Goal: Task Accomplishment & Management: Use online tool/utility

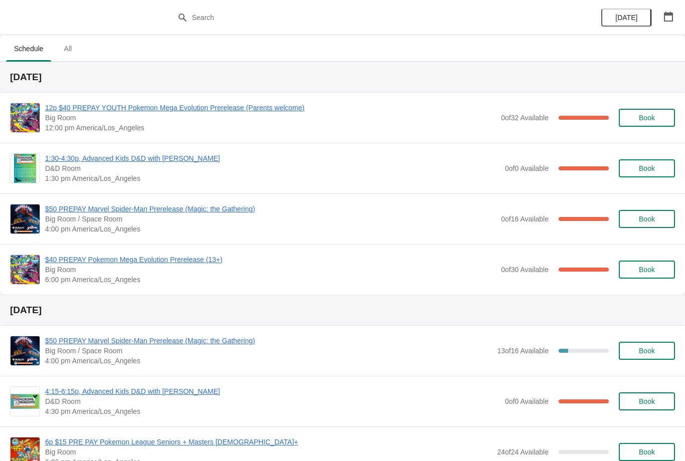
click at [292, 111] on span "12p $40 PREPAY YOUTH Pokemon Mega Evolution Prerelease (Parents welcome)" at bounding box center [270, 108] width 451 height 10
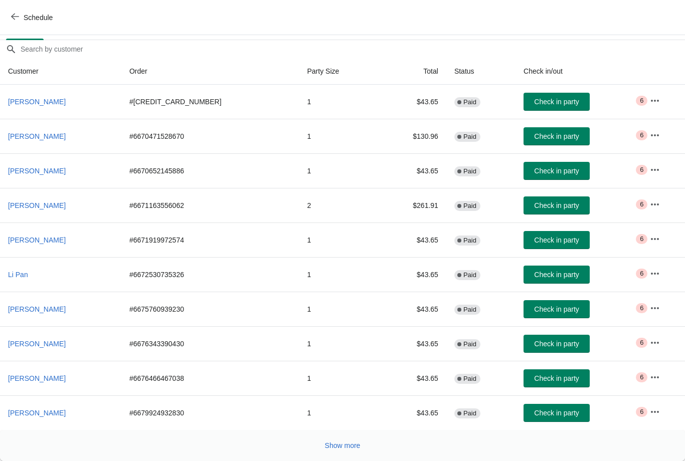
scroll to position [82, 0]
click at [351, 440] on button "Show more" at bounding box center [343, 446] width 44 height 18
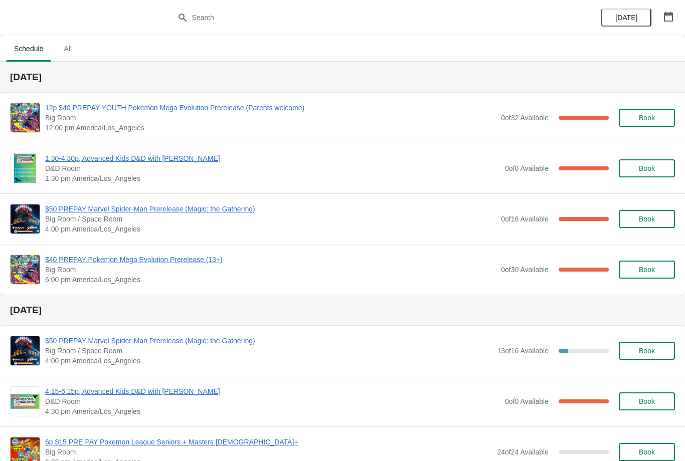
click at [200, 109] on span "12p $40 PREPAY YOUTH Pokemon Mega Evolution Prerelease (Parents welcome)" at bounding box center [270, 108] width 451 height 10
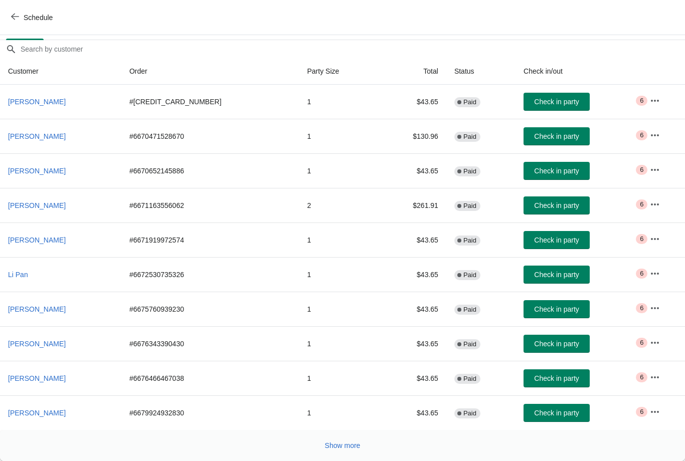
scroll to position [82, 0]
click at [355, 441] on button "Show more" at bounding box center [343, 446] width 44 height 18
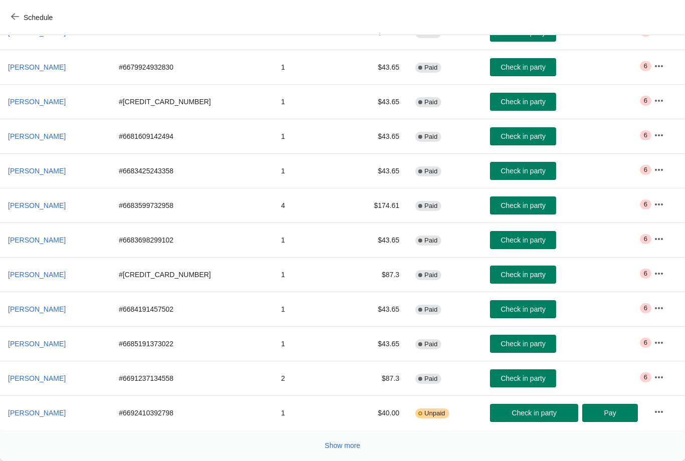
scroll to position [428, 0]
click at [352, 444] on span "Show more" at bounding box center [343, 446] width 36 height 8
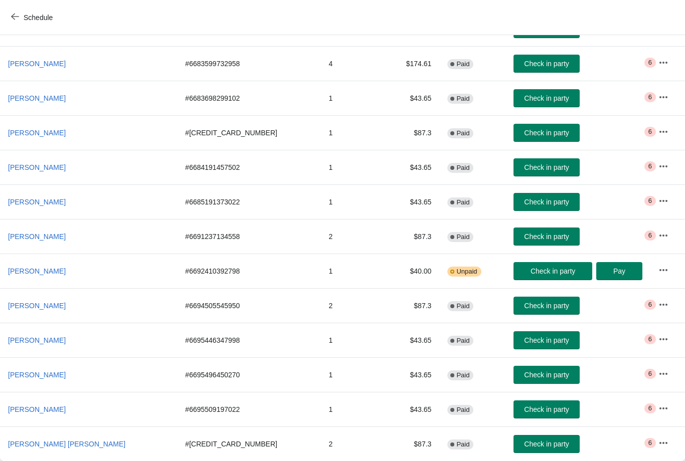
scroll to position [570, 0]
click at [534, 443] on span "Check in party" at bounding box center [546, 444] width 45 height 8
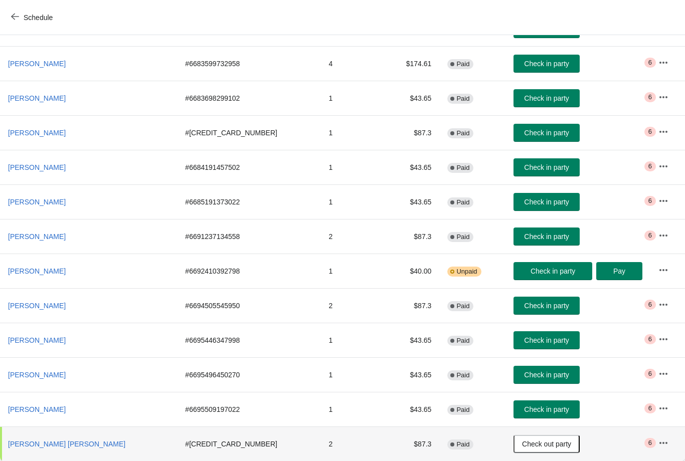
click at [80, 438] on button "[PERSON_NAME] [PERSON_NAME]" at bounding box center [66, 444] width 125 height 18
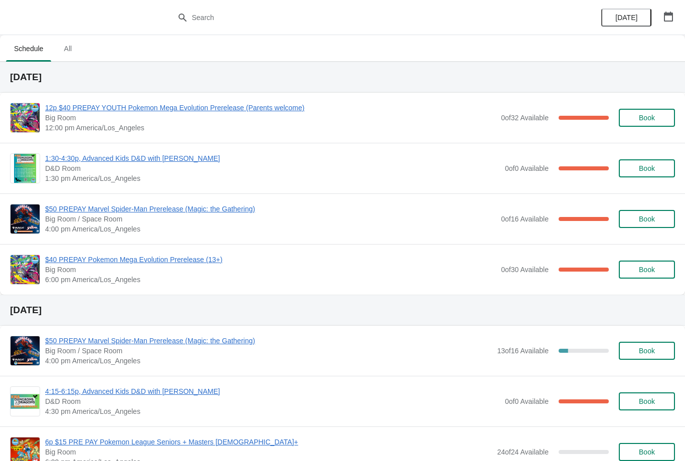
click at [98, 103] on span "12p $40 PREPAY YOUTH Pokemon Mega Evolution Prerelease (Parents welcome)" at bounding box center [270, 108] width 451 height 10
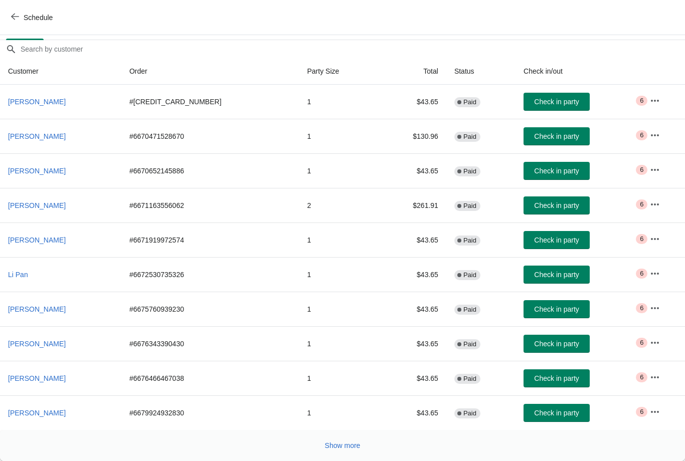
scroll to position [82, 0]
click at [334, 443] on span "Show more" at bounding box center [343, 446] width 36 height 8
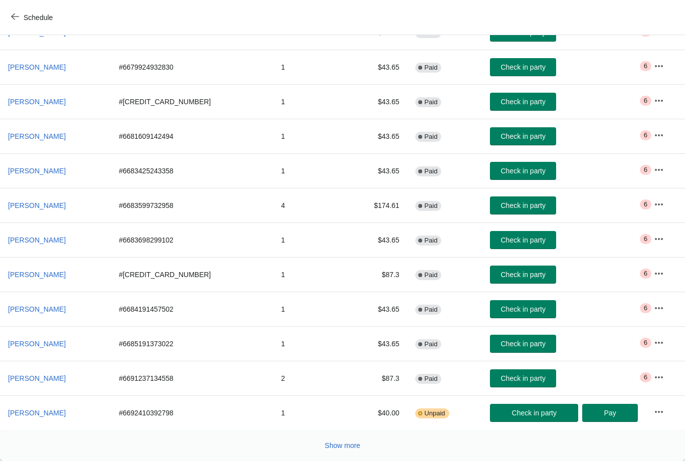
scroll to position [428, 0]
click at [323, 442] on button "Show more" at bounding box center [343, 446] width 44 height 18
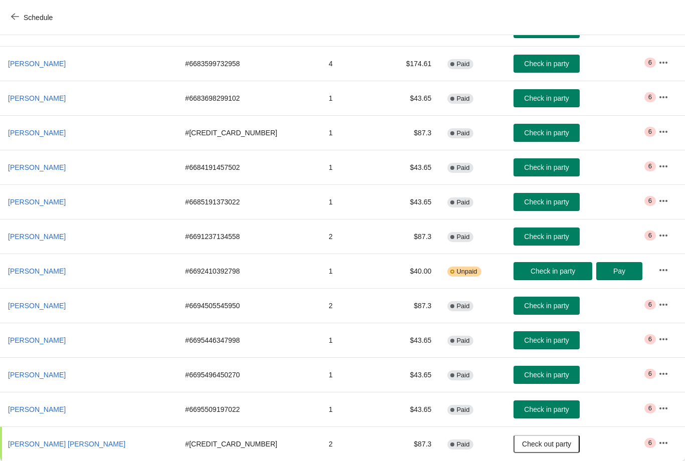
scroll to position [570, 0]
click at [524, 66] on span "Check in party" at bounding box center [546, 64] width 45 height 8
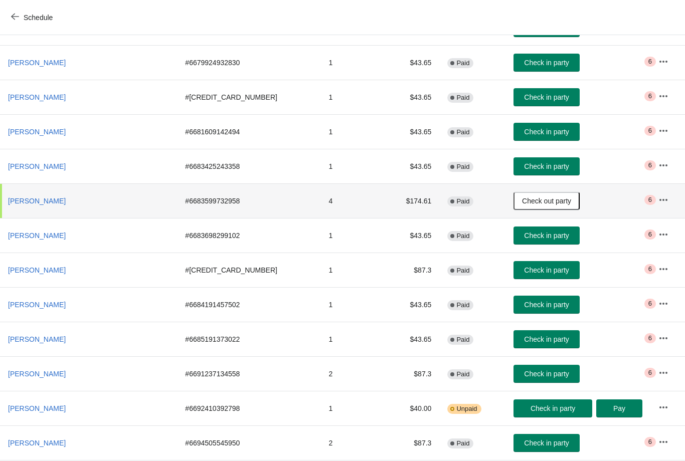
scroll to position [433, 0]
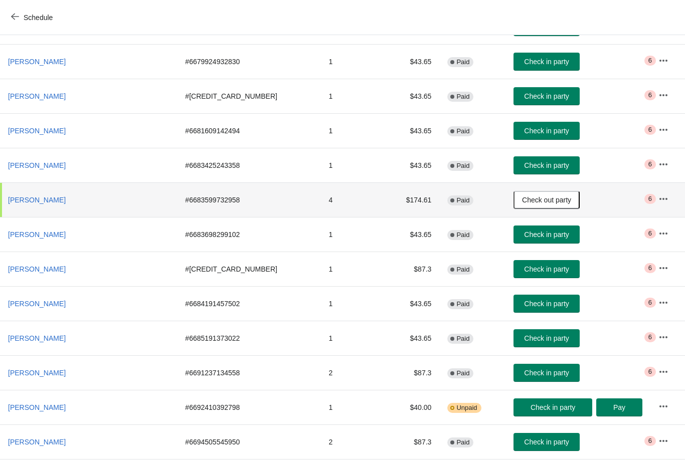
click at [520, 139] on button "Check in party" at bounding box center [547, 131] width 66 height 18
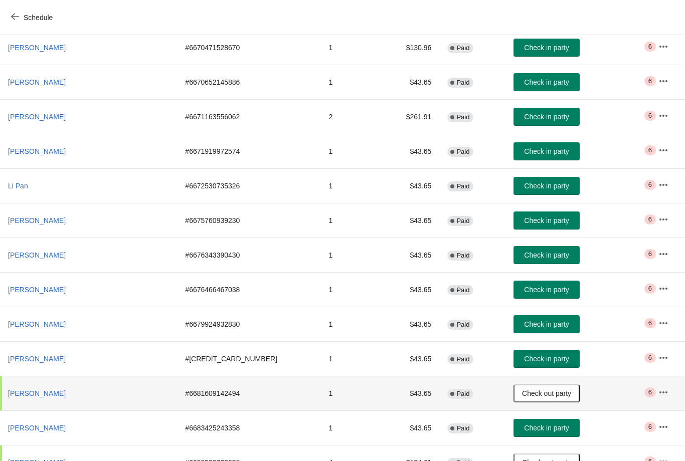
scroll to position [170, 0]
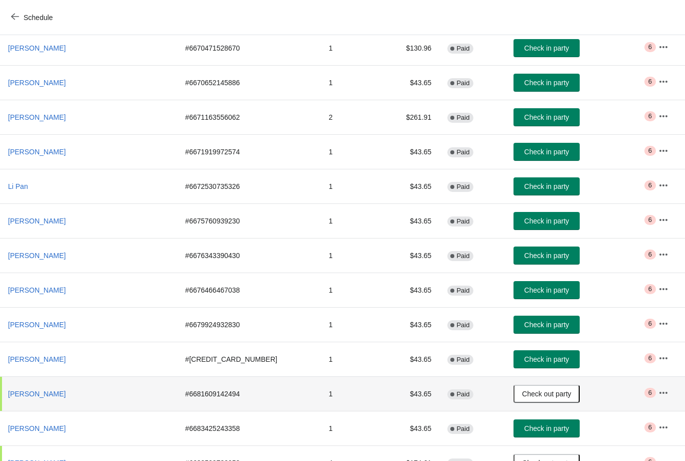
click at [521, 123] on button "Check in party" at bounding box center [547, 117] width 66 height 18
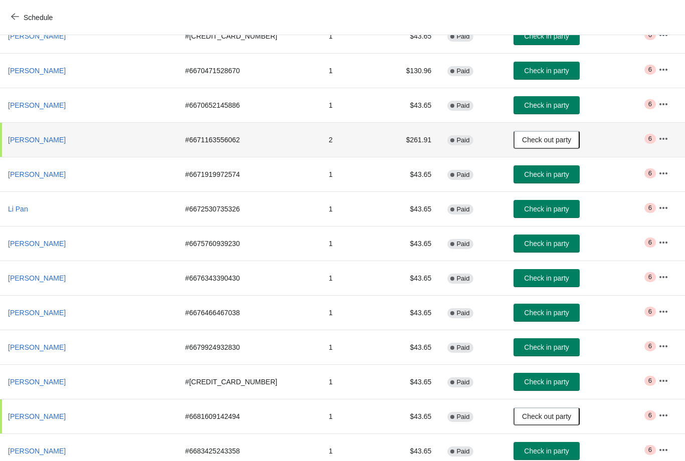
scroll to position [148, 0]
